Goal: Transaction & Acquisition: Purchase product/service

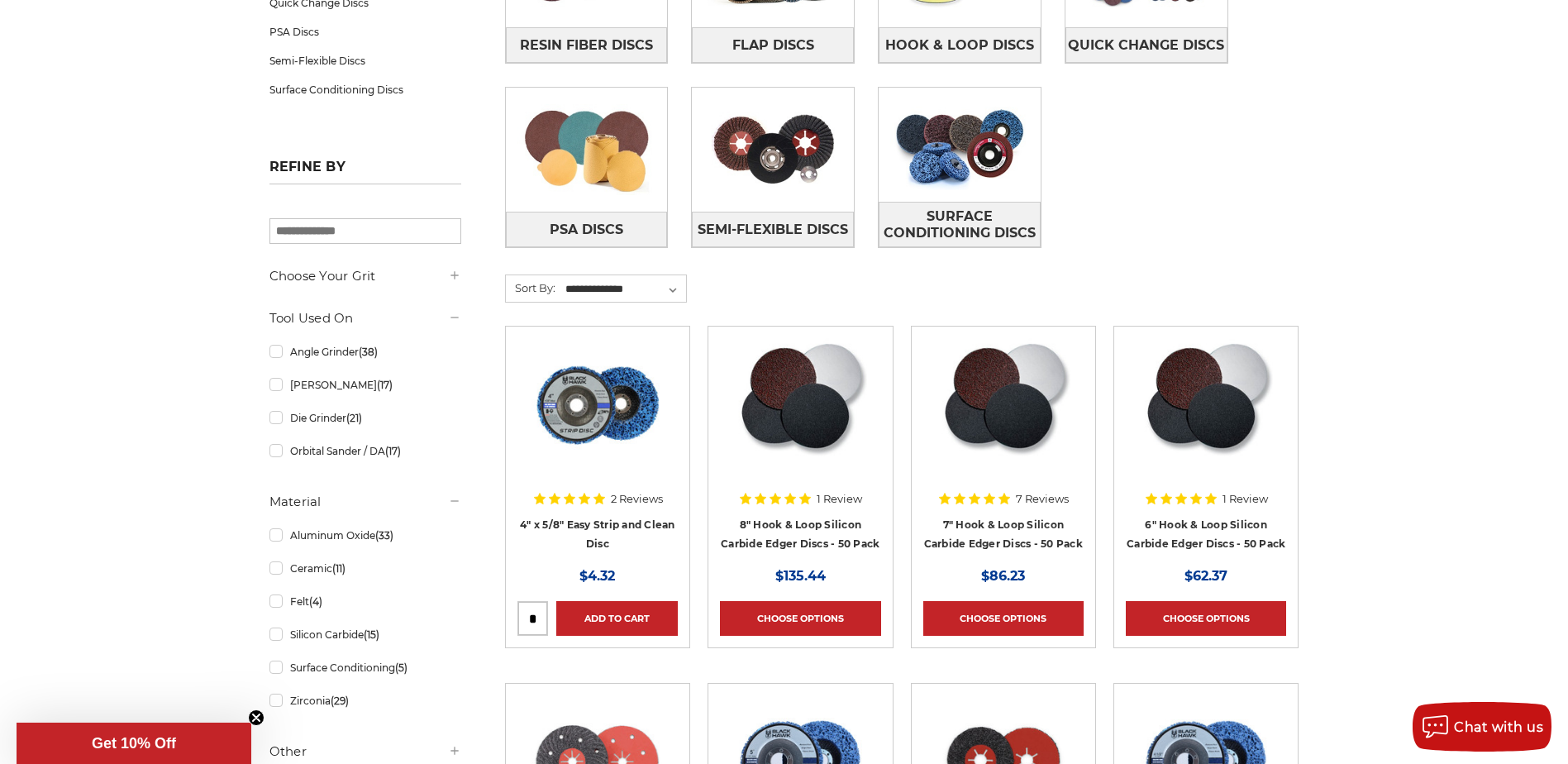
scroll to position [744, 0]
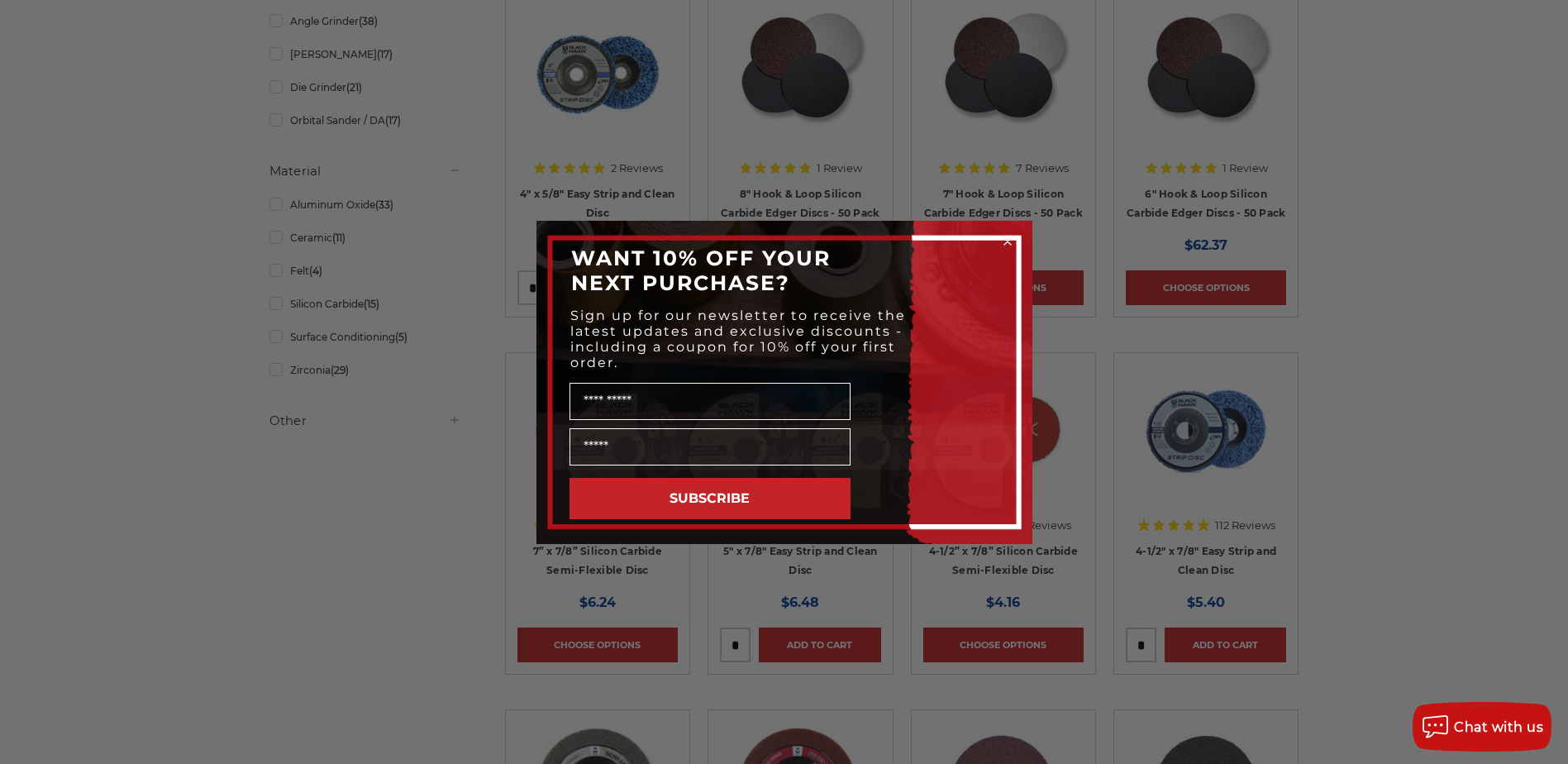
click at [1008, 247] on circle "Close dialog" at bounding box center [1007, 241] width 16 height 16
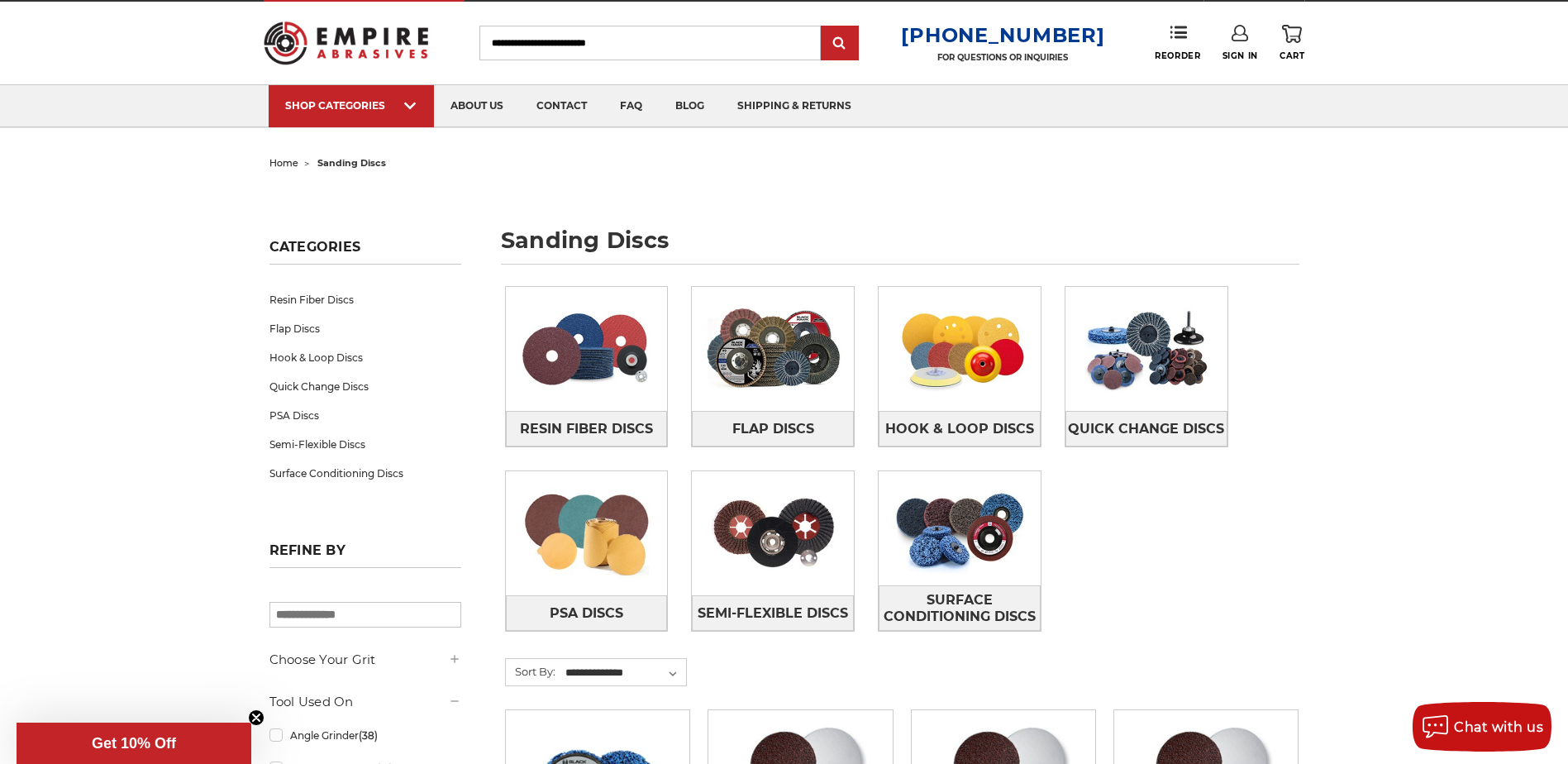
scroll to position [0, 0]
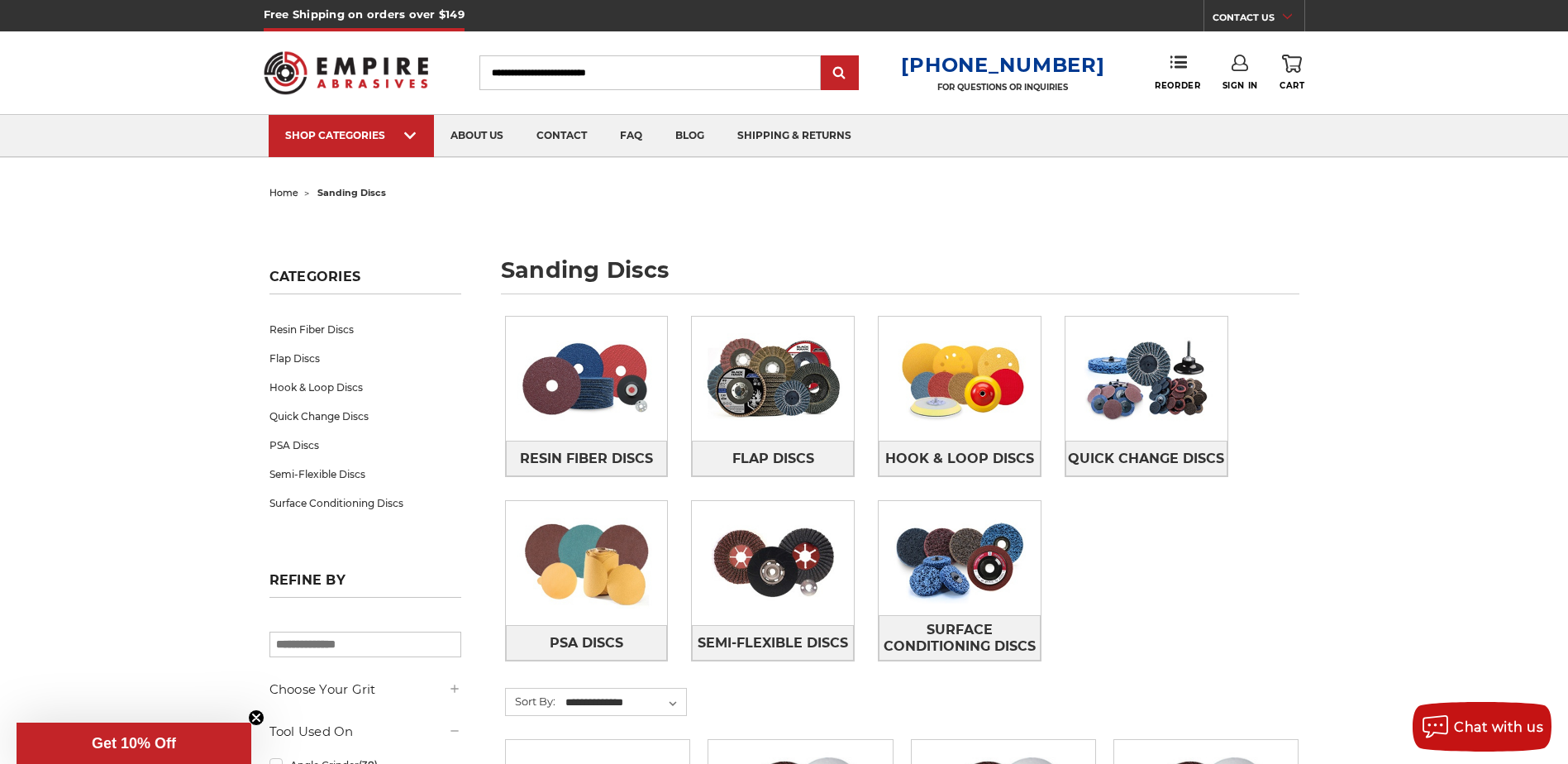
click at [722, 71] on input "Search" at bounding box center [650, 72] width 341 height 34
type input "******"
click at [823, 57] on input "submit" at bounding box center [840, 73] width 33 height 33
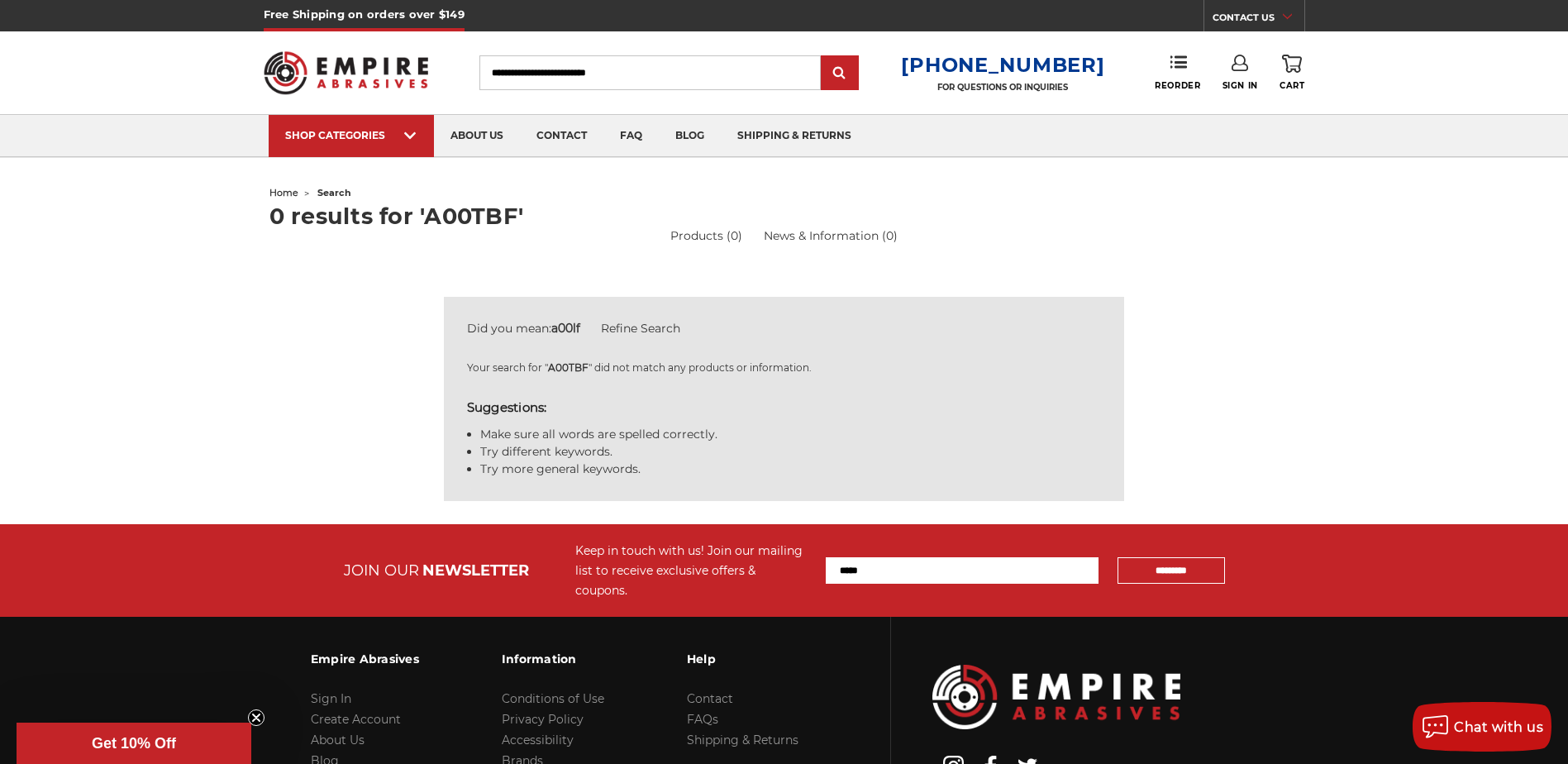
click at [733, 70] on input "Search" at bounding box center [650, 72] width 341 height 34
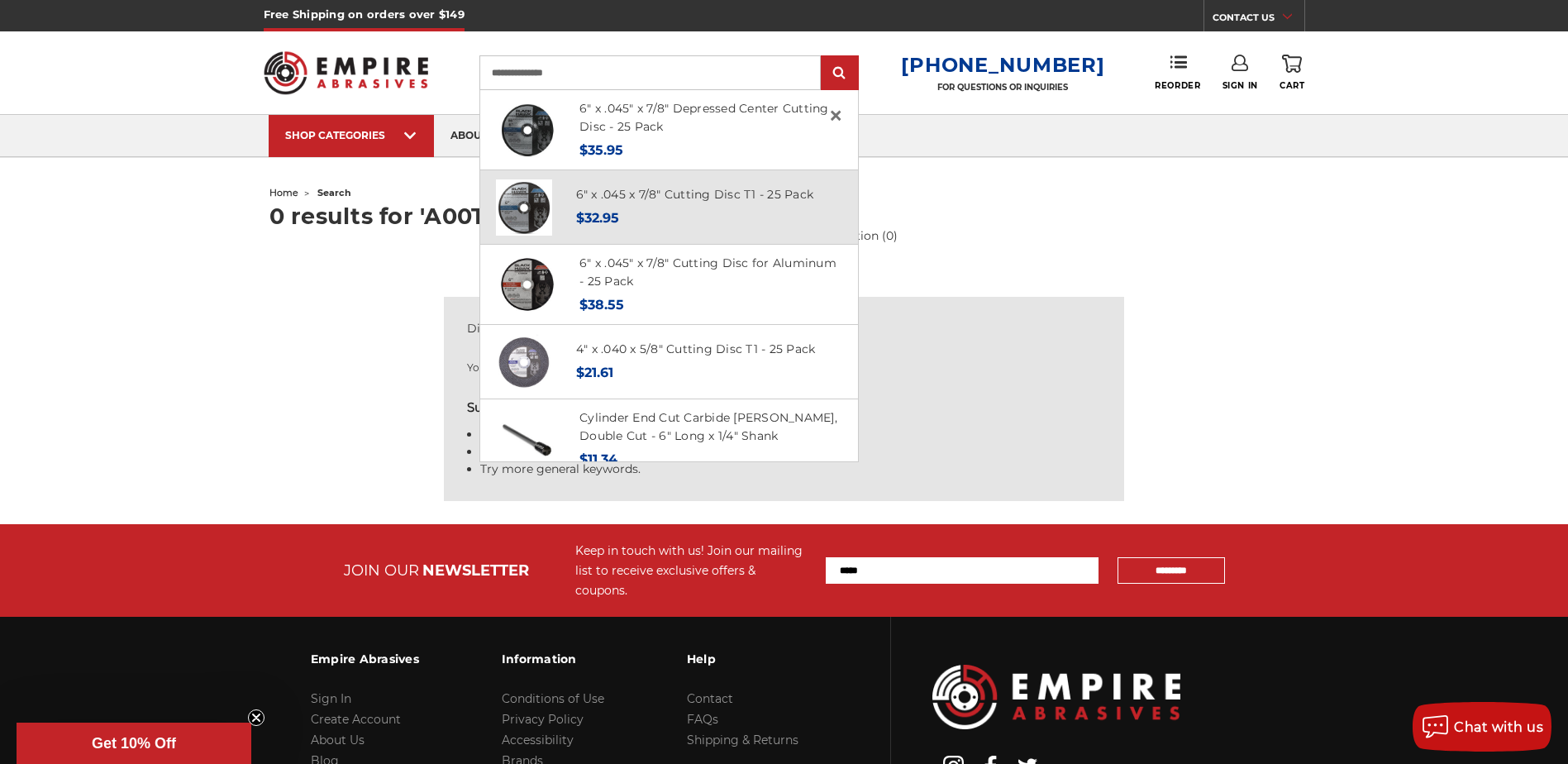
type input "**********"
click at [666, 205] on div "6" x .045 x 7/8" Cutting Disc T1 - 25 Pack MSRP: Was: Now: $32.95" at bounding box center [694, 207] width 237 height 44
click at [601, 195] on link "6" x .045 x 7/8" Cutting Disc T1 - 25 Pack" at bounding box center [695, 194] width 238 height 15
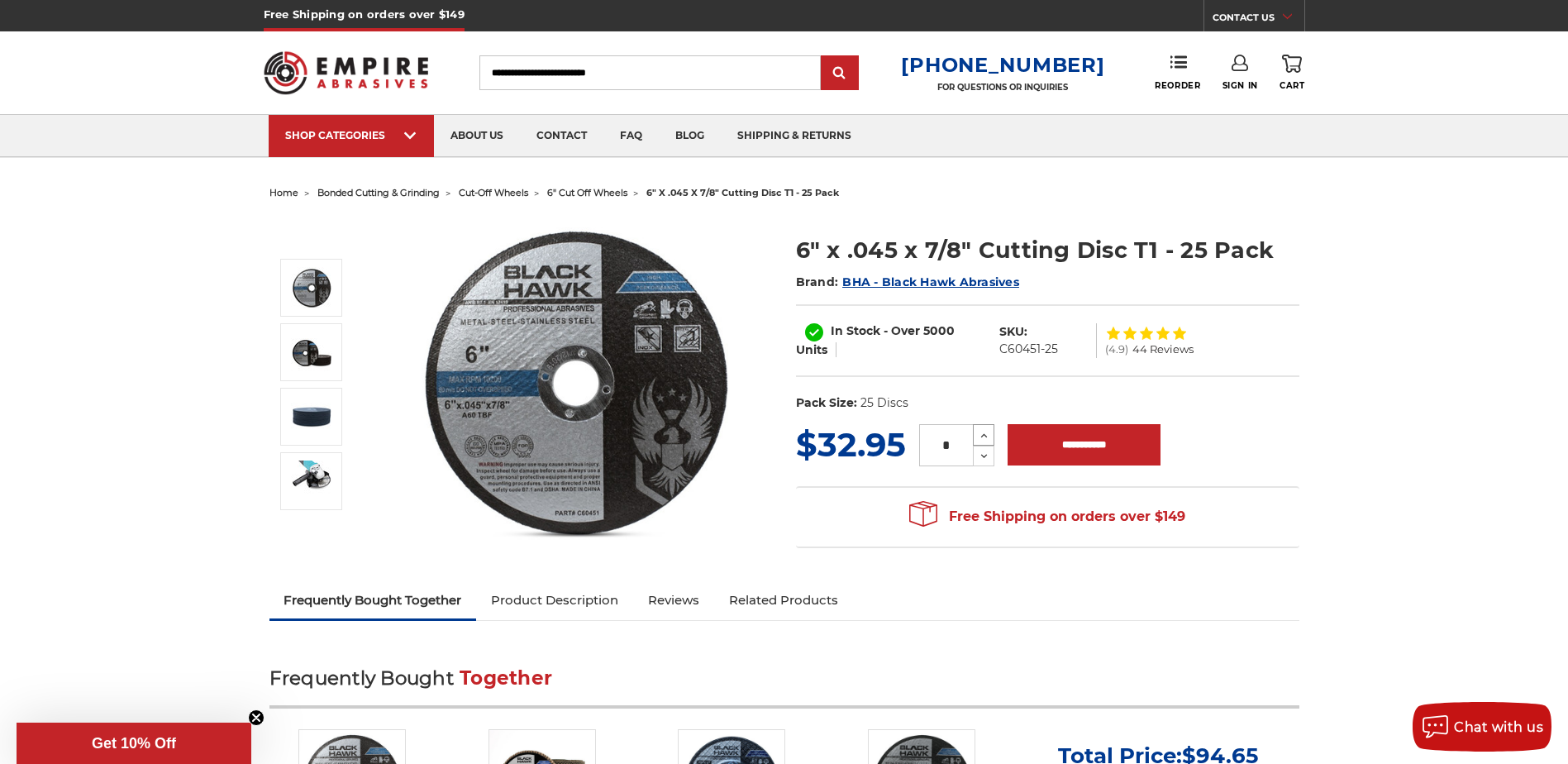
click at [980, 431] on icon at bounding box center [984, 435] width 12 height 15
type input "*"
drag, startPoint x: 1425, startPoint y: 377, endPoint x: 1423, endPoint y: 368, distance: 9.2
